Goal: Task Accomplishment & Management: Complete application form

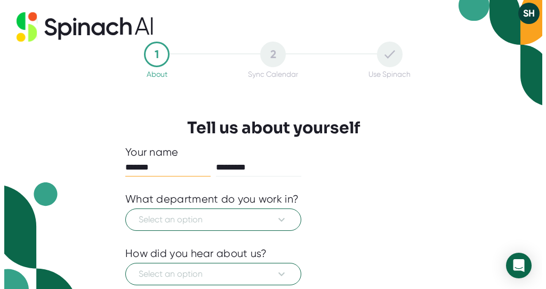
scroll to position [77, 0]
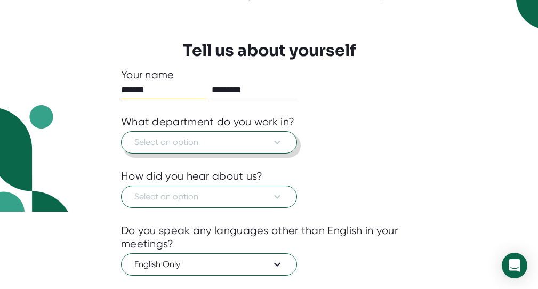
click at [273, 143] on icon at bounding box center [277, 142] width 13 height 13
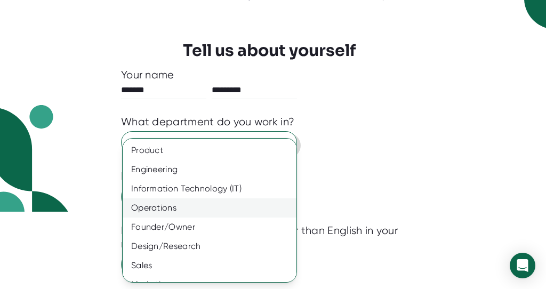
click at [158, 211] on div "Operations" at bounding box center [214, 207] width 182 height 19
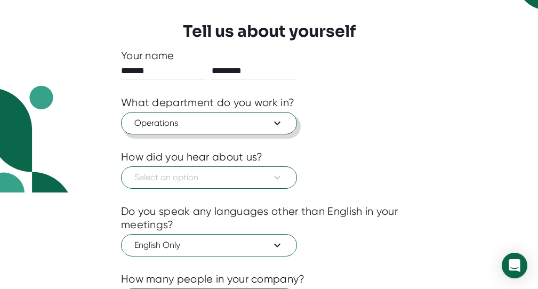
scroll to position [154, 0]
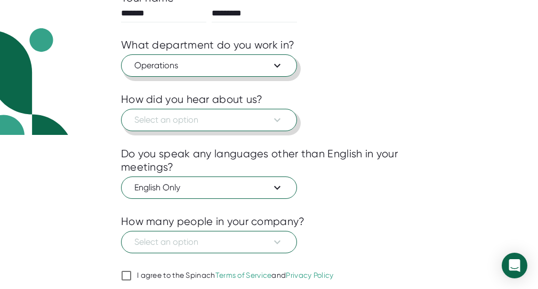
click at [282, 117] on icon at bounding box center [277, 120] width 13 height 13
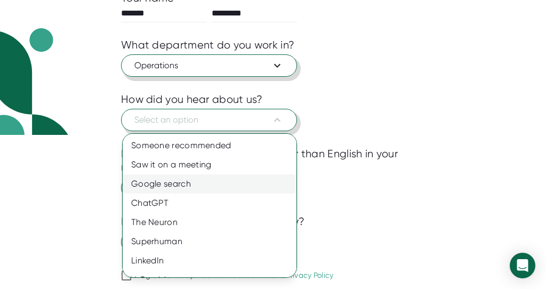
drag, startPoint x: 187, startPoint y: 184, endPoint x: 193, endPoint y: 185, distance: 6.6
click at [187, 184] on div "Google search" at bounding box center [214, 183] width 182 height 19
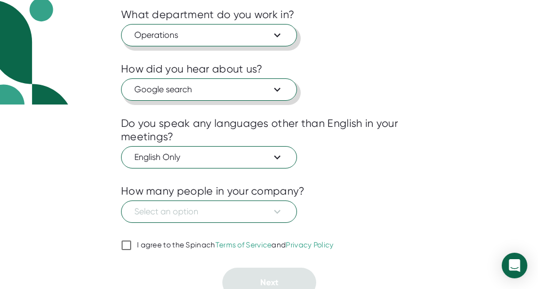
scroll to position [193, 0]
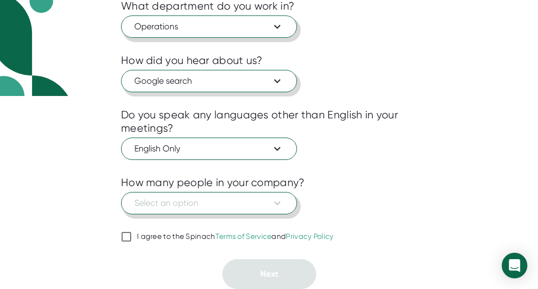
click at [267, 203] on span "Select an option" at bounding box center [208, 203] width 149 height 13
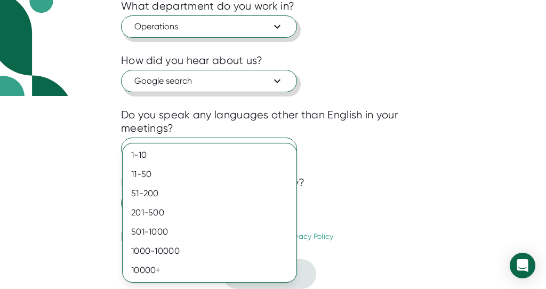
click at [383, 182] on div at bounding box center [273, 144] width 546 height 289
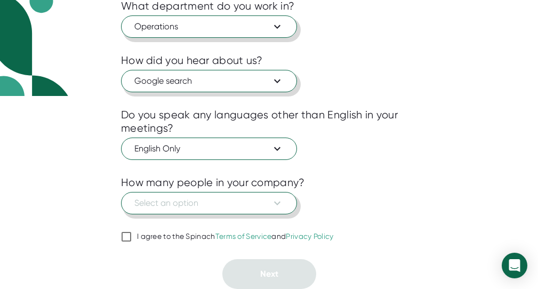
click at [275, 195] on button "Select an option" at bounding box center [209, 203] width 176 height 22
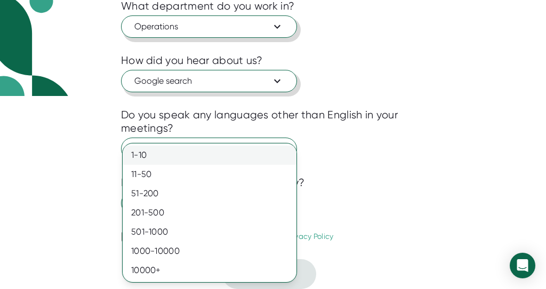
click at [149, 153] on div "1-10" at bounding box center [210, 155] width 174 height 19
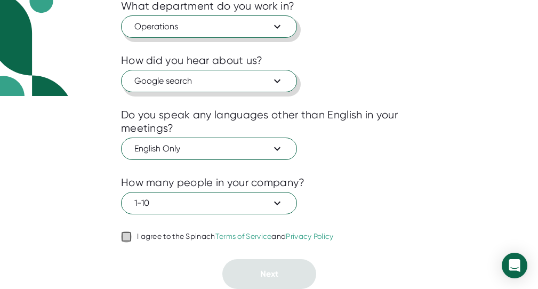
click at [125, 235] on input "I agree to the Spinach Terms of Service and Privacy Policy" at bounding box center [126, 236] width 11 height 13
checkbox input "true"
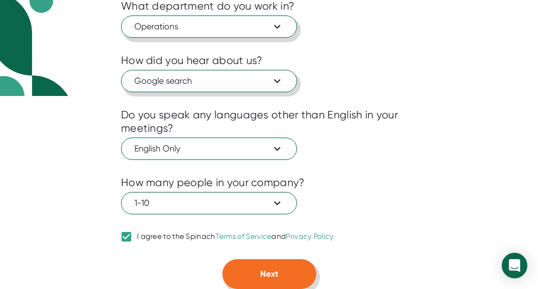
click at [295, 272] on button "Next" at bounding box center [269, 274] width 94 height 30
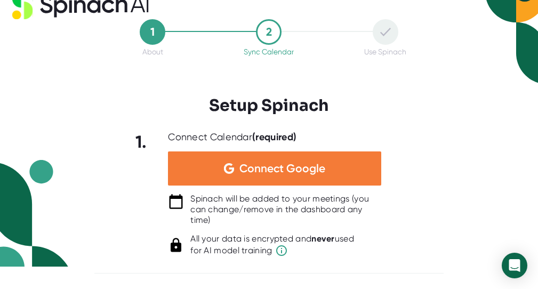
scroll to position [0, 0]
